Goal: Transaction & Acquisition: Purchase product/service

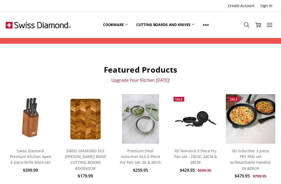
scroll to position [168, 0]
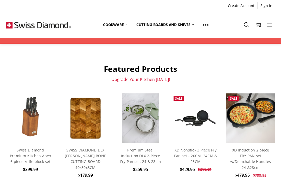
click at [253, 113] on img at bounding box center [250, 117] width 49 height 49
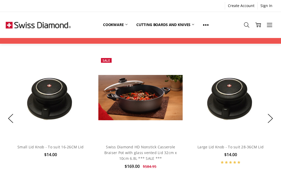
scroll to position [350, 0]
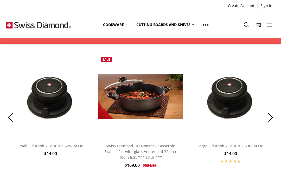
click at [110, 27] on link "Cookware" at bounding box center [115, 24] width 33 height 11
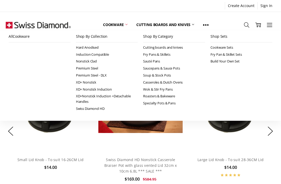
scroll to position [327, 0]
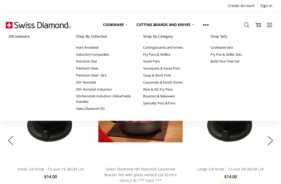
click at [153, 36] on link "Shop By Category" at bounding box center [174, 37] width 62 height 12
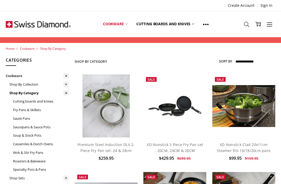
click at [27, 124] on link "Saucepans & Sauce Pots" at bounding box center [41, 127] width 56 height 9
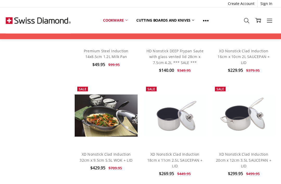
scroll to position [312, 0]
click at [93, 113] on img at bounding box center [106, 115] width 63 height 42
